Goal: Task Accomplishment & Management: Manage account settings

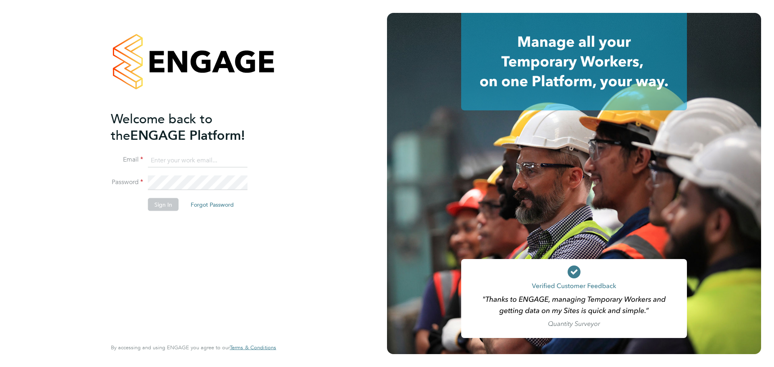
click at [180, 160] on input at bounding box center [198, 160] width 100 height 15
type input "seddon@psrsolutions.co.uk"
click at [155, 206] on button "Sign In" at bounding box center [163, 204] width 31 height 13
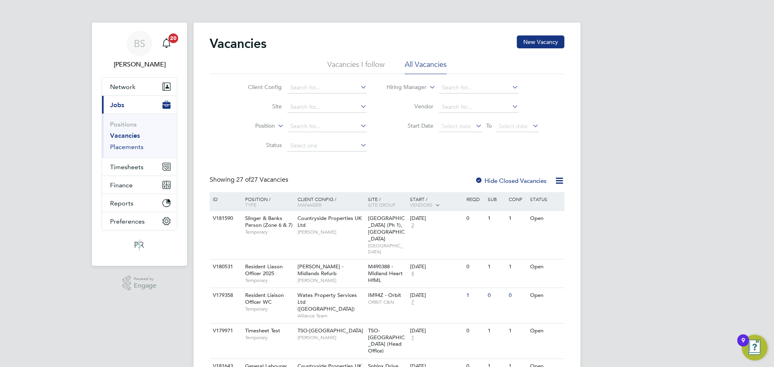
click at [131, 146] on link "Placements" at bounding box center [126, 147] width 33 height 8
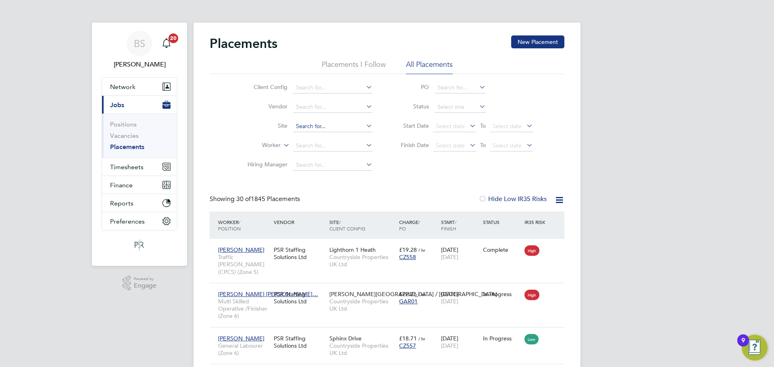
click at [351, 128] on input at bounding box center [332, 126] width 79 height 11
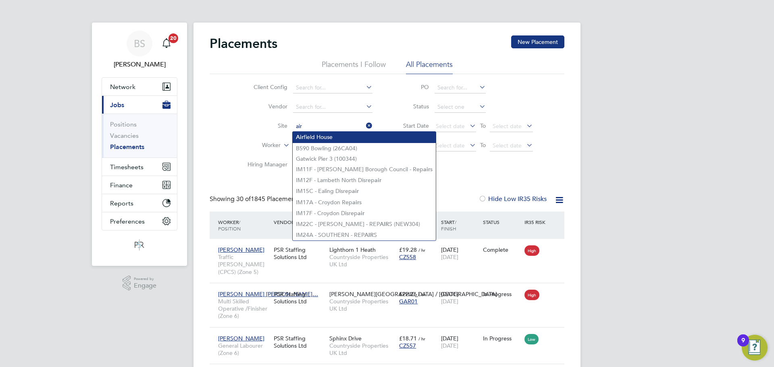
click at [346, 139] on li "Air field House" at bounding box center [364, 137] width 143 height 11
type input "Airfield House"
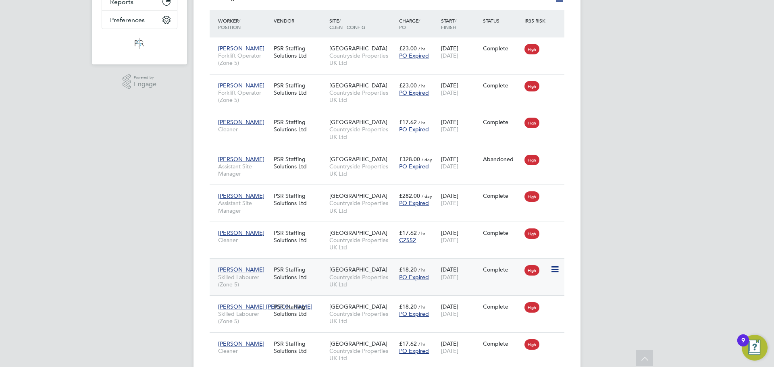
click at [441, 284] on div "28 Oct 2024 30 Nov 2024" at bounding box center [460, 273] width 42 height 23
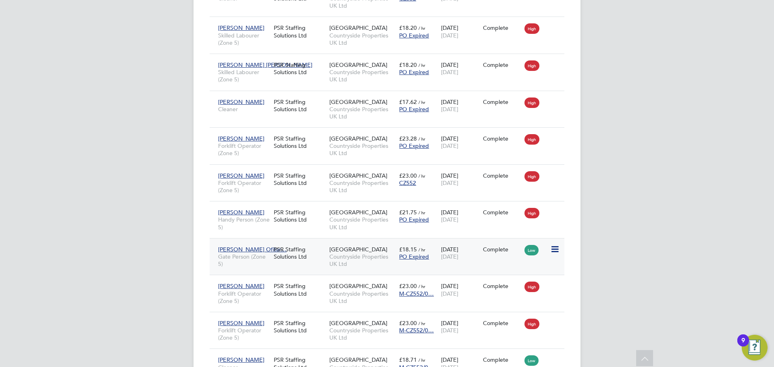
scroll to position [484, 0]
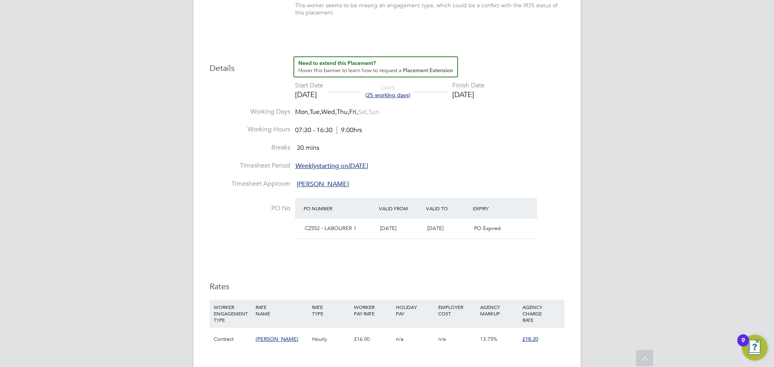
scroll to position [282, 0]
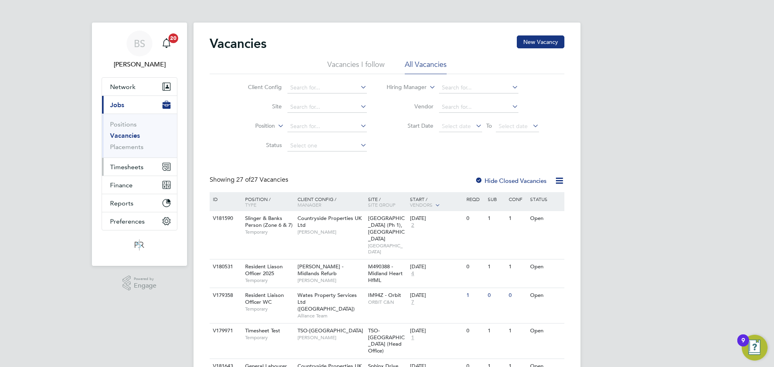
click at [123, 168] on span "Timesheets" at bounding box center [126, 167] width 33 height 8
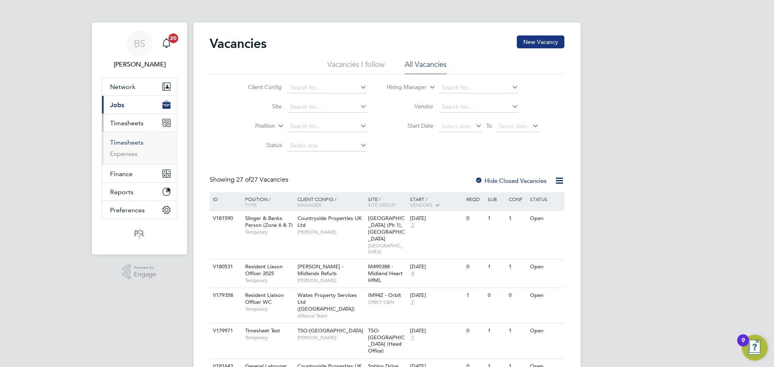
click at [125, 142] on link "Timesheets" at bounding box center [126, 143] width 33 height 8
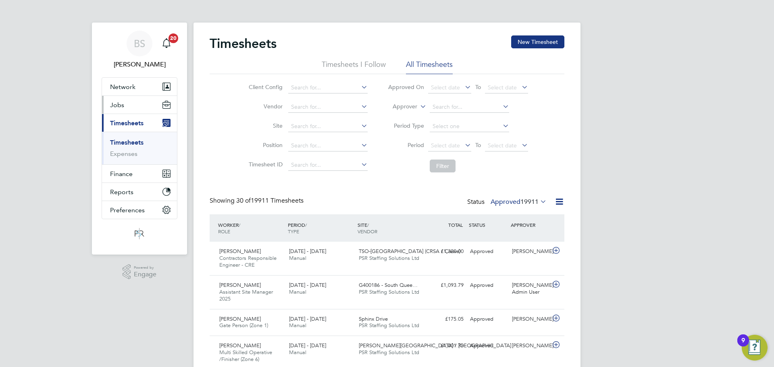
click at [119, 100] on button "Jobs" at bounding box center [139, 105] width 75 height 18
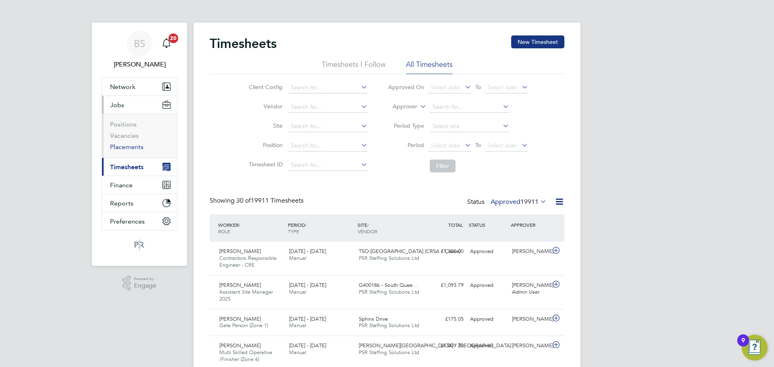
click at [123, 148] on link "Placements" at bounding box center [126, 147] width 33 height 8
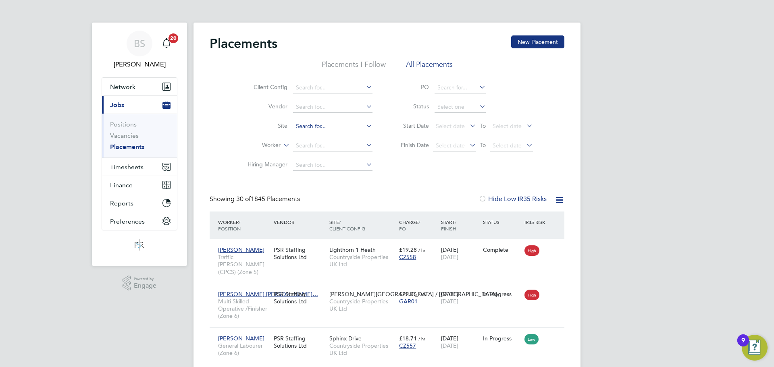
click at [331, 128] on input at bounding box center [332, 126] width 79 height 11
type input "512102 - Oldham FM 2019-20"
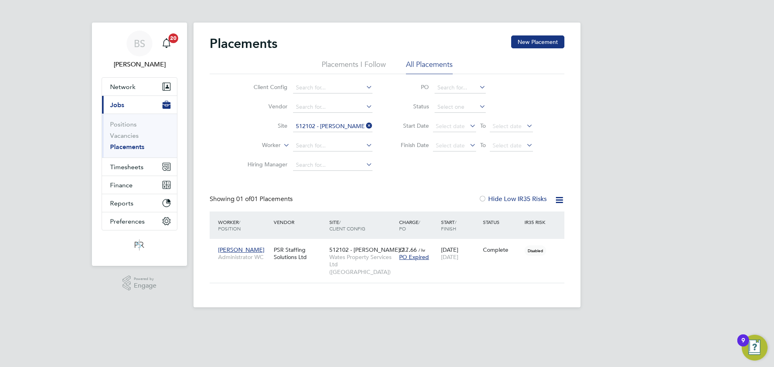
click at [365, 127] on icon at bounding box center [365, 125] width 0 height 11
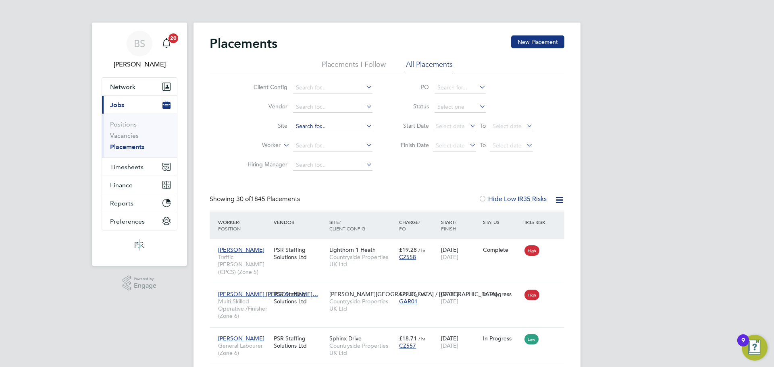
click at [350, 123] on input at bounding box center [332, 126] width 79 height 11
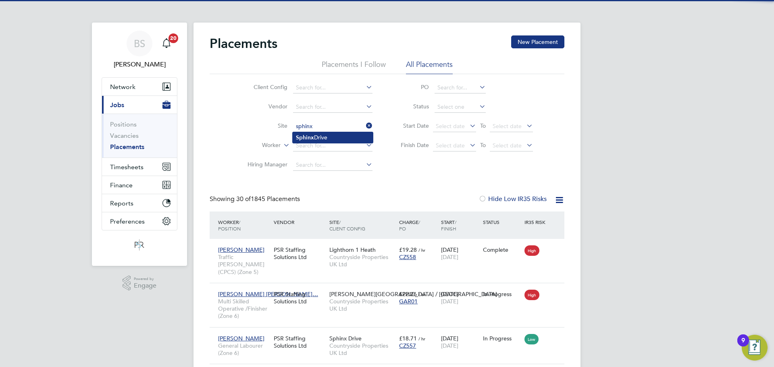
click at [340, 132] on li "Sphinx Drive" at bounding box center [333, 137] width 80 height 11
type input "Sphinx Drive"
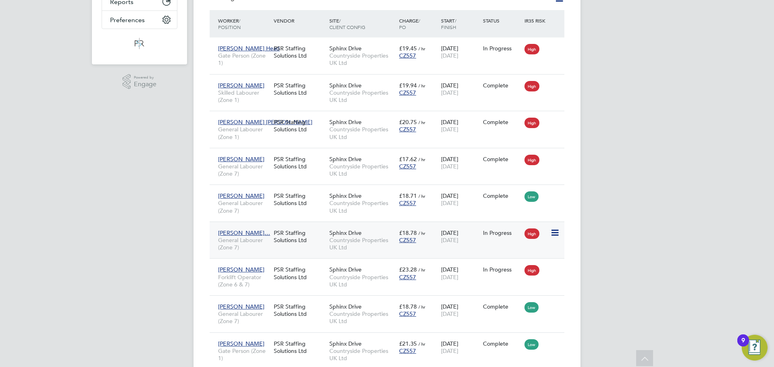
click at [485, 240] on div "In Progress" at bounding box center [502, 232] width 42 height 15
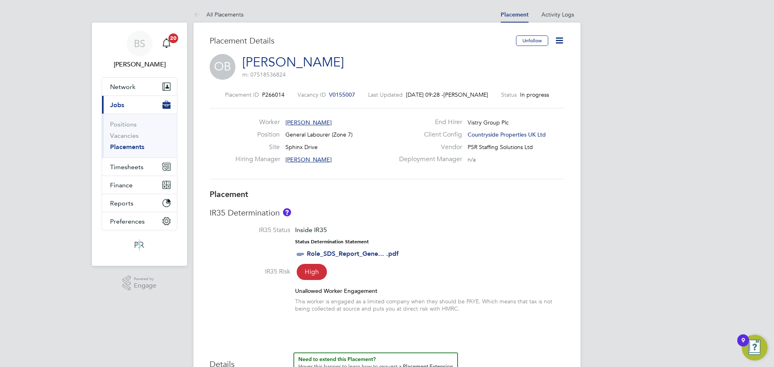
click at [326, 64] on link "[PERSON_NAME]" at bounding box center [293, 62] width 102 height 16
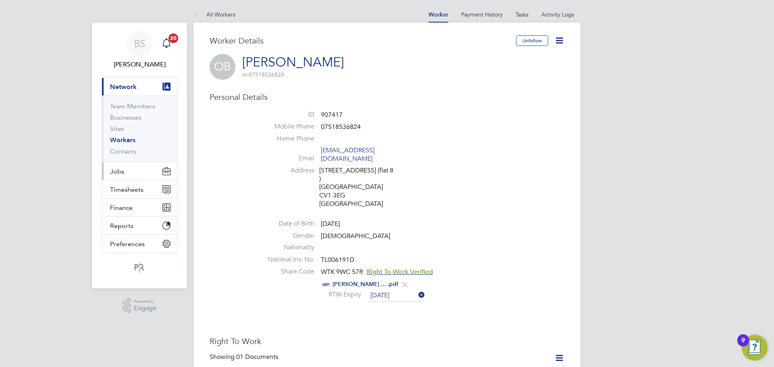
click at [122, 171] on span "Jobs" at bounding box center [117, 172] width 14 height 8
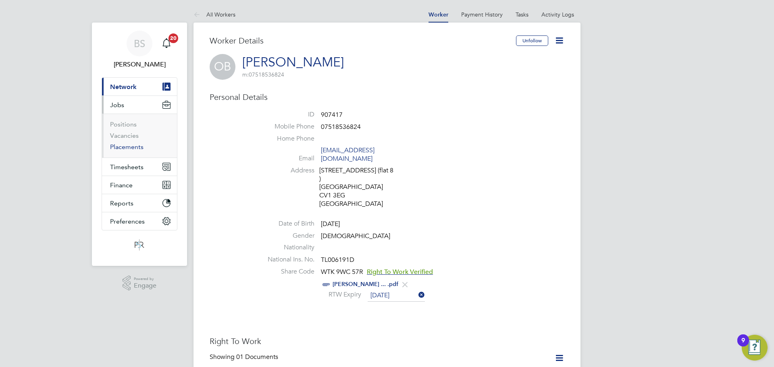
click at [127, 146] on link "Placements" at bounding box center [126, 147] width 33 height 8
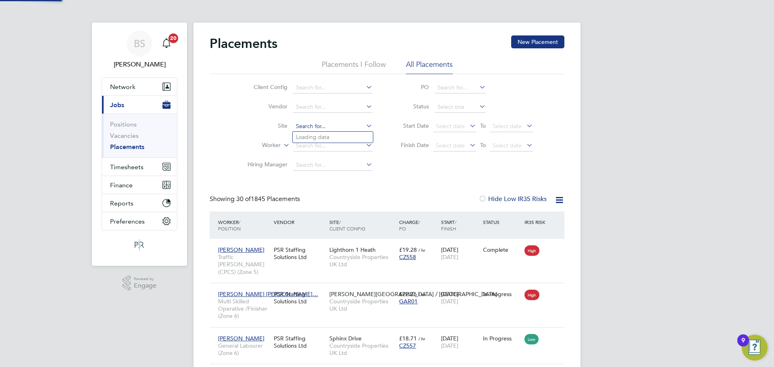
click at [309, 130] on input at bounding box center [332, 126] width 79 height 11
click at [321, 139] on li "Sphinx Drive" at bounding box center [333, 137] width 80 height 11
type input "Sphinx Drive"
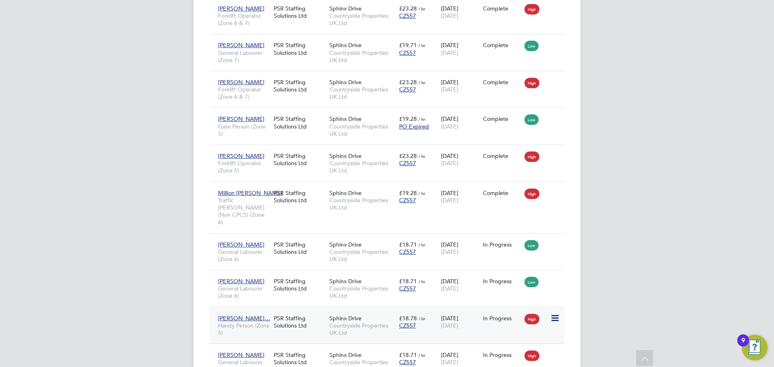
click at [485, 316] on div "In Progress" at bounding box center [502, 318] width 42 height 15
